Goal: Task Accomplishment & Management: Manage account settings

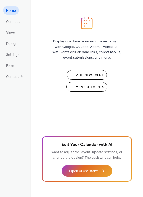
click at [87, 88] on span "Manage Events" at bounding box center [90, 87] width 29 height 5
click at [97, 86] on span "Manage Events" at bounding box center [90, 87] width 29 height 5
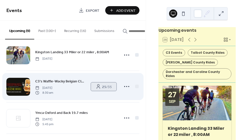
click at [105, 89] on span "25 / 35" at bounding box center [107, 86] width 10 height 5
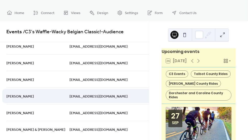
scroll to position [151, 0]
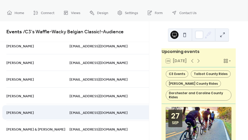
click at [236, 111] on icon at bounding box center [240, 112] width 8 height 8
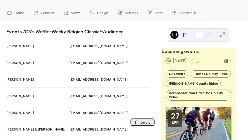
click at [144, 121] on span "Delete" at bounding box center [146, 122] width 10 height 5
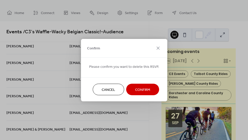
click at [140, 91] on span "Confirm" at bounding box center [142, 89] width 15 height 5
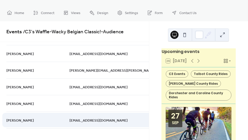
scroll to position [227, 0]
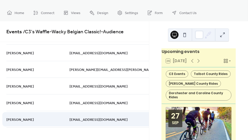
click at [237, 119] on circle at bounding box center [237, 118] width 1 height 1
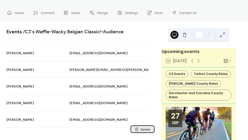
click at [146, 129] on span "Delete" at bounding box center [146, 129] width 10 height 5
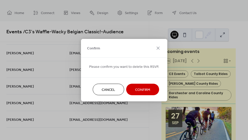
click at [142, 88] on span "Confirm" at bounding box center [142, 89] width 15 height 5
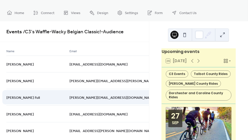
scroll to position [0, 0]
